Goal: Task Accomplishment & Management: Use online tool/utility

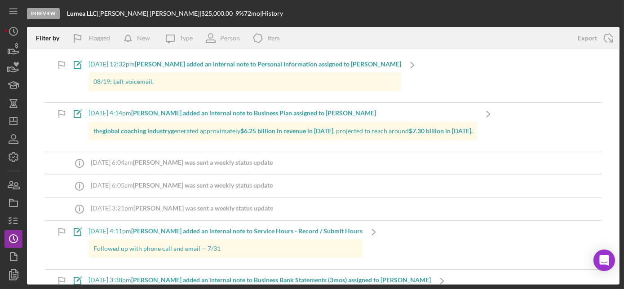
scroll to position [8033, 0]
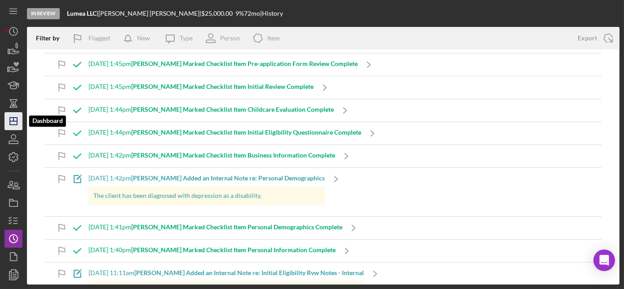
click at [15, 122] on icon "Icon/Dashboard" at bounding box center [13, 121] width 22 height 22
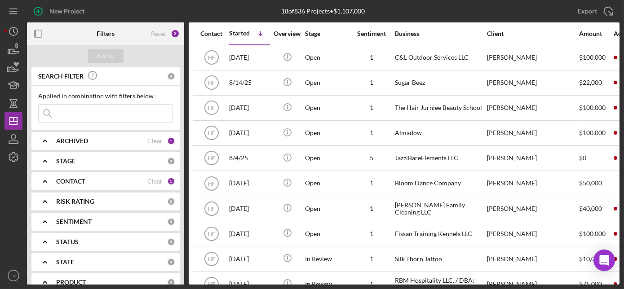
click at [68, 185] on div "CONTACT Clear 1" at bounding box center [115, 182] width 119 height 18
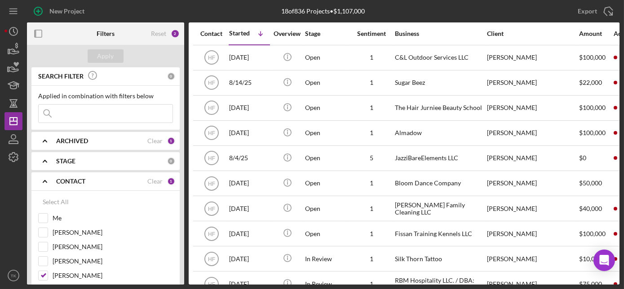
click at [242, 9] on div "18 of 836 Projects • $1,107,000" at bounding box center [324, 11] width 198 height 22
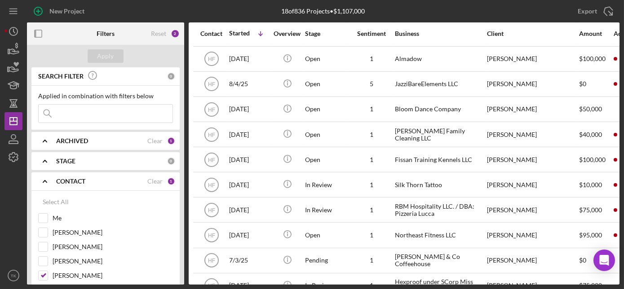
scroll to position [81, 0]
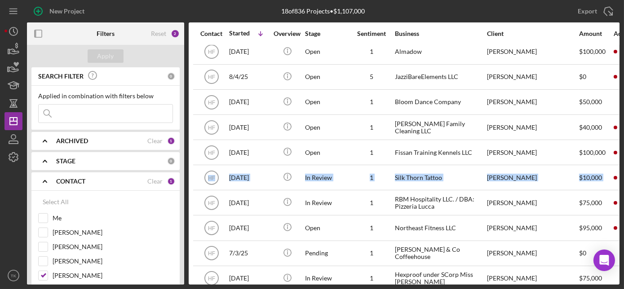
drag, startPoint x: 626, startPoint y: 147, endPoint x: 625, endPoint y: 177, distance: 29.7
click at [624, 177] on html "New Project 18 of 836 Projects • $1,107,000 Export Icon/Export Filters Reset 2 …" at bounding box center [312, 144] width 624 height 289
click at [40, 271] on input "[PERSON_NAME]" at bounding box center [43, 275] width 9 height 9
checkbox input "false"
click at [45, 260] on input "[PERSON_NAME]" at bounding box center [43, 261] width 9 height 9
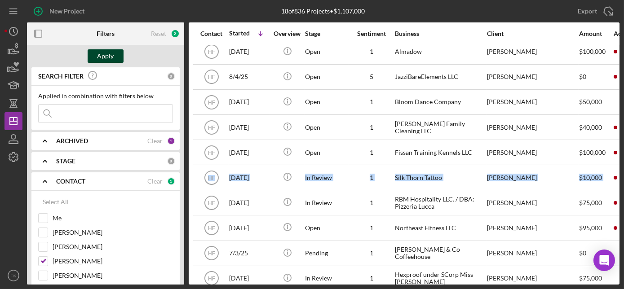
click at [110, 49] on div "Apply" at bounding box center [106, 55] width 17 height 13
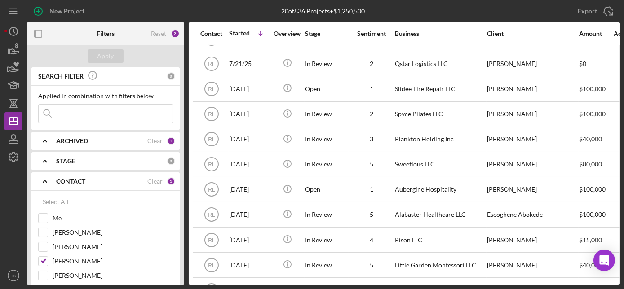
scroll to position [229, 0]
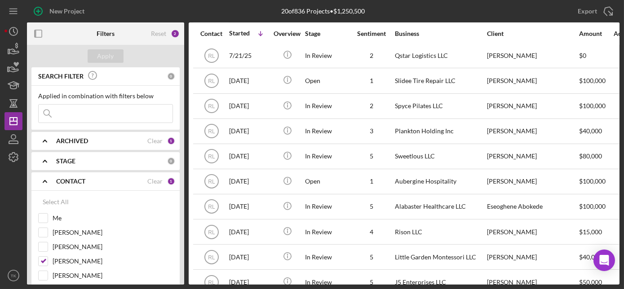
click at [236, 13] on div "20 of 836 Projects • $1,250,500" at bounding box center [324, 11] width 198 height 22
click at [13, 120] on line "button" at bounding box center [13, 120] width 0 height 4
click at [44, 262] on input "[PERSON_NAME]" at bounding box center [43, 261] width 9 height 9
checkbox input "false"
click at [110, 60] on div "Apply" at bounding box center [106, 55] width 17 height 13
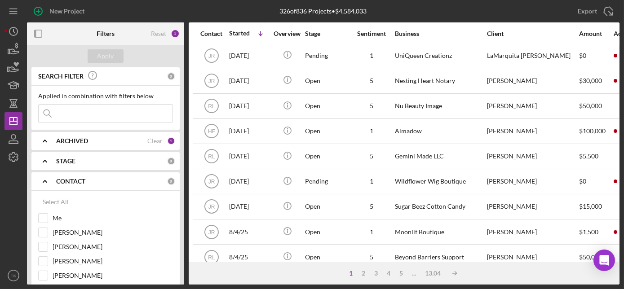
click at [49, 158] on icon "Icon/Expander" at bounding box center [45, 161] width 22 height 22
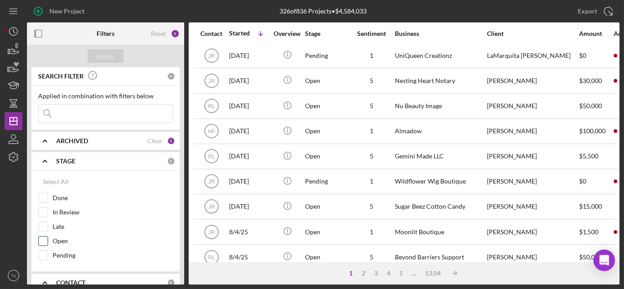
click at [43, 239] on input "Open" at bounding box center [43, 241] width 9 height 9
checkbox input "true"
click at [44, 209] on input "In Review" at bounding box center [43, 212] width 9 height 9
checkbox input "true"
click at [109, 57] on div "Apply" at bounding box center [106, 55] width 17 height 13
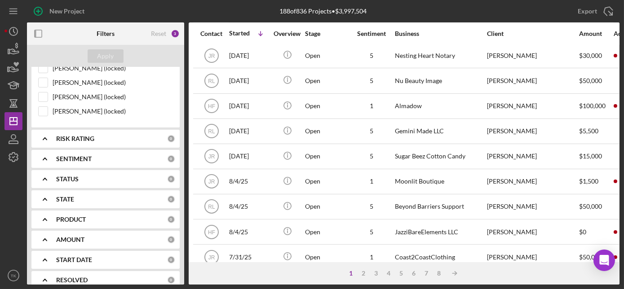
scroll to position [398, 0]
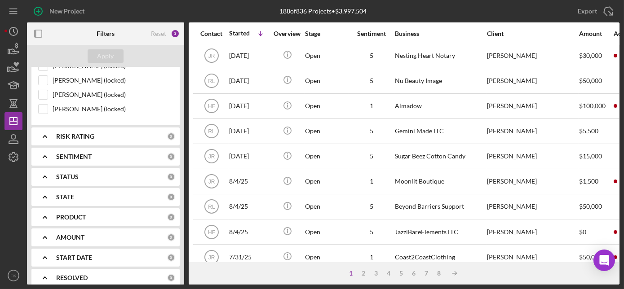
click at [120, 214] on div "PRODUCT" at bounding box center [111, 217] width 111 height 7
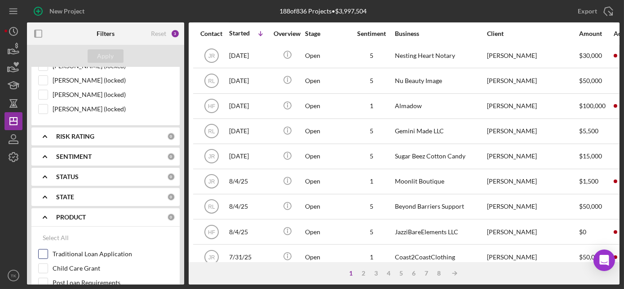
click at [43, 250] on input "Traditional Loan Application" at bounding box center [43, 254] width 9 height 9
checkbox input "true"
click at [110, 60] on div "Apply" at bounding box center [106, 55] width 17 height 13
